Goal: Task Accomplishment & Management: Manage account settings

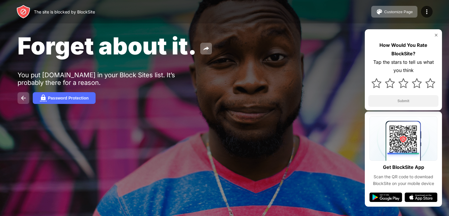
click at [18, 99] on button at bounding box center [24, 98] width 12 height 12
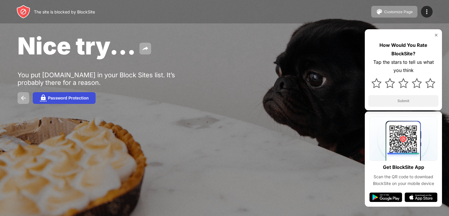
click at [79, 97] on div "Password Protection" at bounding box center [68, 98] width 41 height 5
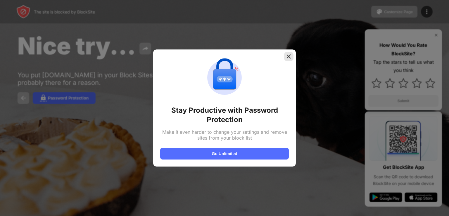
click at [289, 56] on img at bounding box center [289, 57] width 6 height 6
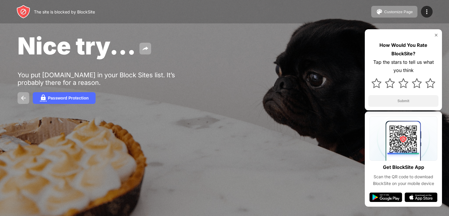
click at [434, 10] on div "The site is blocked by BlockSite Customize Page Edit Block List Redirect Custom…" at bounding box center [224, 11] width 449 height 23
click at [428, 10] on img at bounding box center [427, 11] width 7 height 7
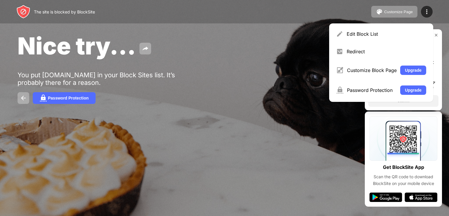
click at [274, 79] on div "Nice try... You put youtube.com in your Block Sites list. It’s probably there f…" at bounding box center [224, 67] width 449 height 135
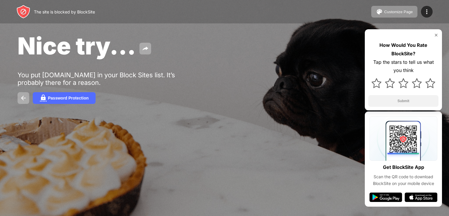
click at [274, 79] on div "Nice try... You put youtube.com in your Block Sites list. It’s probably there f…" at bounding box center [224, 67] width 449 height 135
